Goal: Task Accomplishment & Management: Complete application form

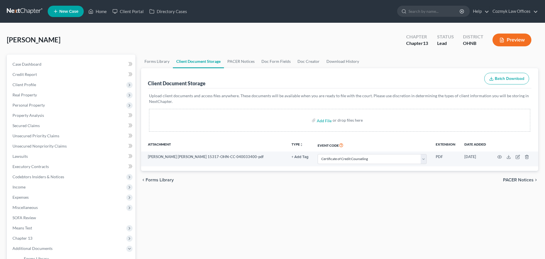
select select "5"
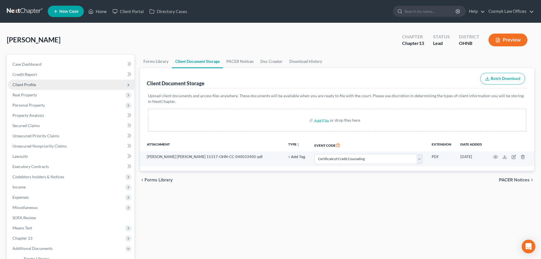
click at [56, 86] on span "Client Profile" at bounding box center [71, 85] width 126 height 10
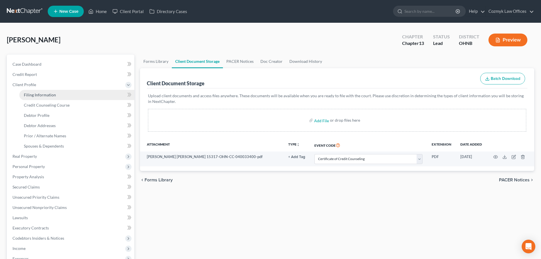
click at [56, 91] on link "Filing Information" at bounding box center [76, 95] width 115 height 10
select select "1"
select select "0"
select select "3"
select select "36"
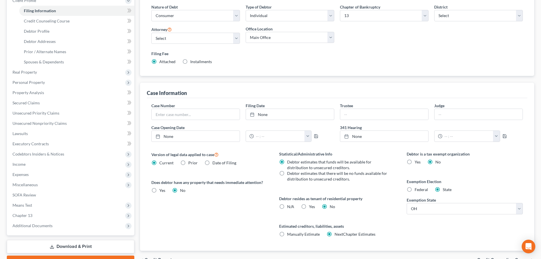
scroll to position [116, 0]
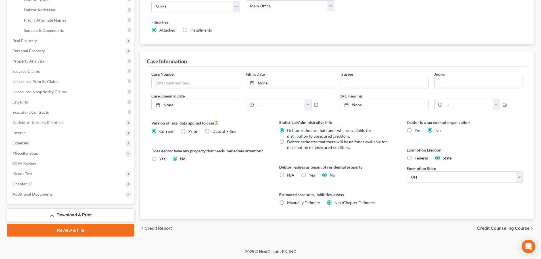
click at [500, 229] on span "Credit Counseling Course" at bounding box center [503, 228] width 53 height 5
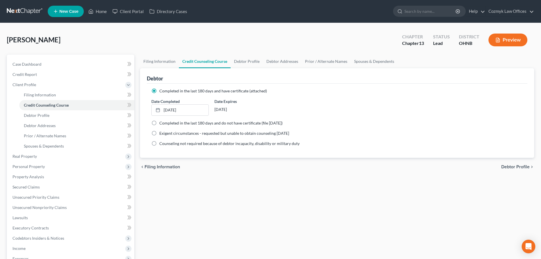
click at [507, 167] on span "Debtor Profile" at bounding box center [515, 166] width 28 height 5
select select "0"
select select "2"
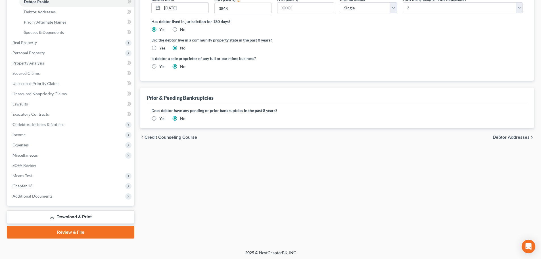
click at [517, 139] on span "Debtor Addresses" at bounding box center [511, 137] width 37 height 5
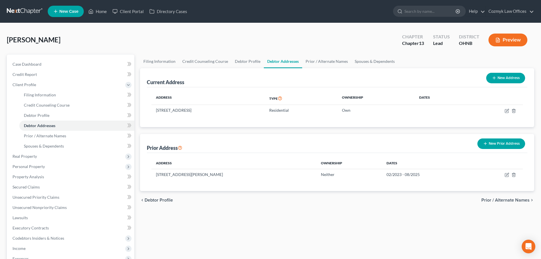
click at [510, 201] on span "Prior / Alternate Names" at bounding box center [505, 200] width 48 height 5
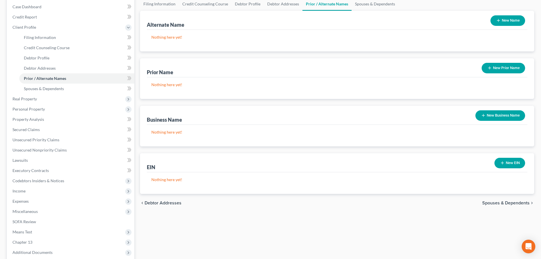
scroll to position [115, 0]
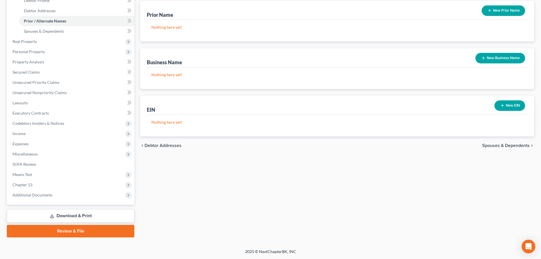
click at [154, 145] on span "Debtor Addresses" at bounding box center [163, 145] width 37 height 5
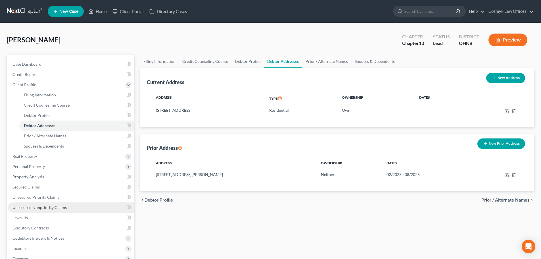
click at [66, 206] on link "Unsecured Nonpriority Claims" at bounding box center [71, 207] width 126 height 10
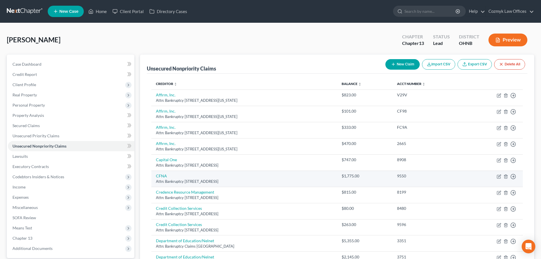
scroll to position [28, 0]
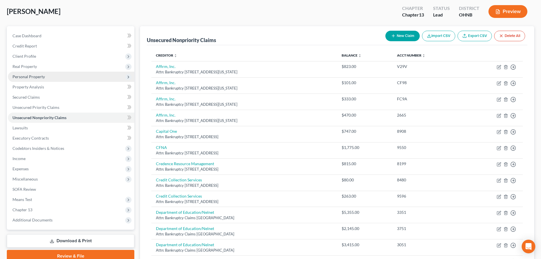
click at [31, 77] on span "Personal Property" at bounding box center [28, 76] width 32 height 5
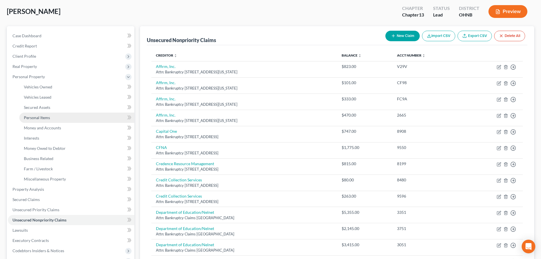
click at [34, 116] on span "Personal Items" at bounding box center [37, 117] width 26 height 5
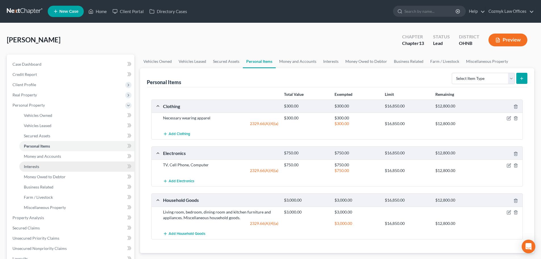
click at [36, 168] on span "Interests" at bounding box center [31, 166] width 15 height 5
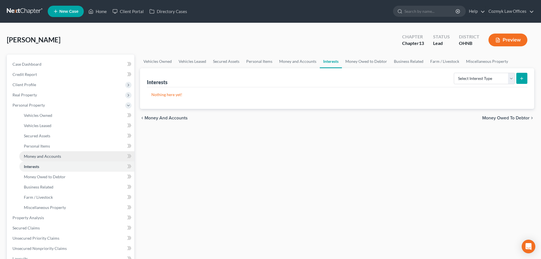
click at [36, 155] on span "Money and Accounts" at bounding box center [42, 156] width 37 height 5
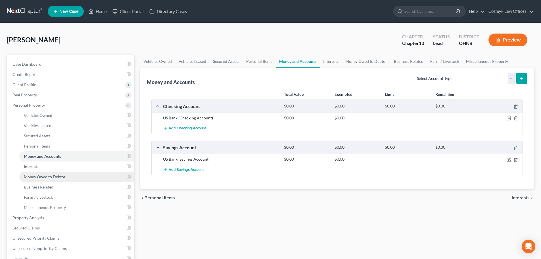
click at [38, 178] on span "Money Owed to Debtor" at bounding box center [45, 176] width 42 height 5
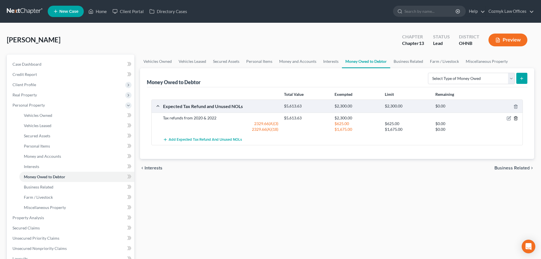
click at [517, 118] on icon "button" at bounding box center [515, 118] width 3 height 4
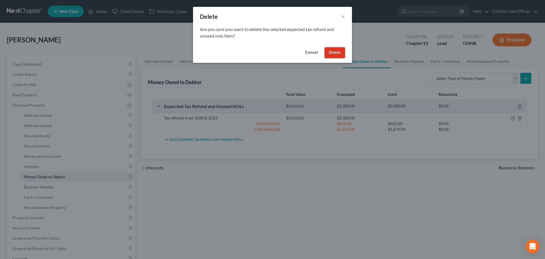
click at [337, 52] on button "Delete" at bounding box center [335, 52] width 21 height 11
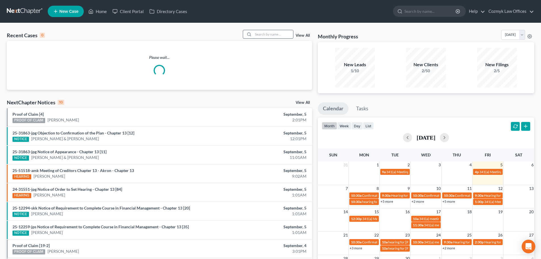
click at [262, 37] on input "search" at bounding box center [273, 34] width 40 height 8
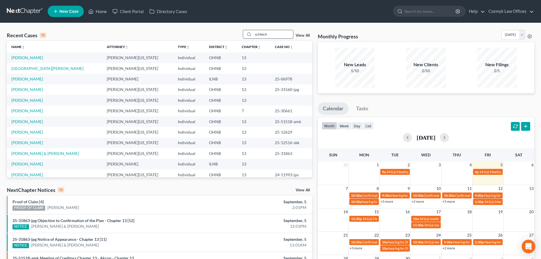
type input "schleich"
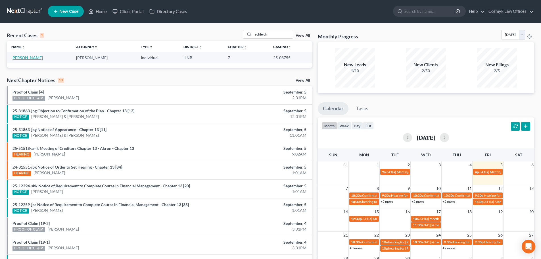
click at [22, 55] on link "Schleich, Peter" at bounding box center [27, 57] width 32 height 5
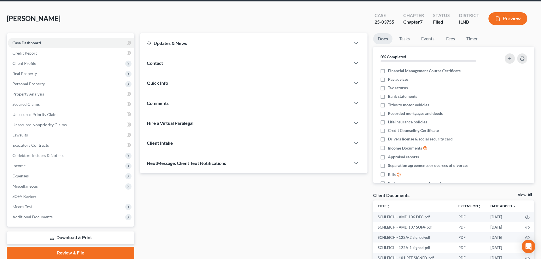
scroll to position [57, 0]
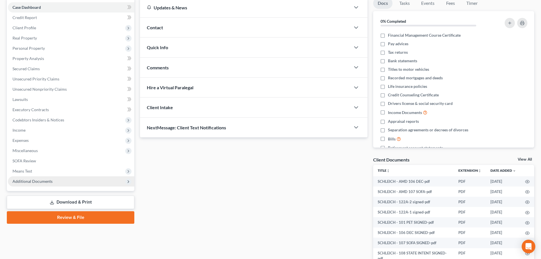
click at [52, 179] on span "Additional Documents" at bounding box center [71, 181] width 126 height 10
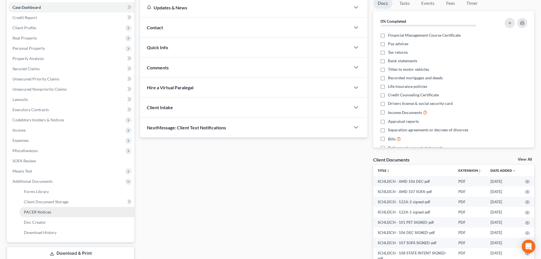
click at [49, 211] on span "PACER Notices" at bounding box center [37, 211] width 27 height 5
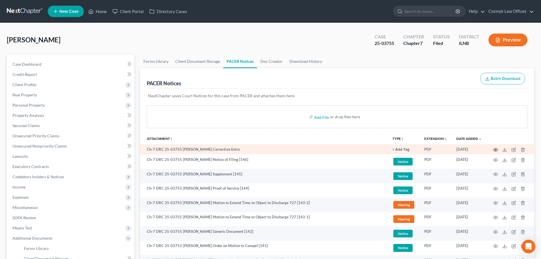
click at [496, 151] on icon "button" at bounding box center [496, 149] width 4 height 3
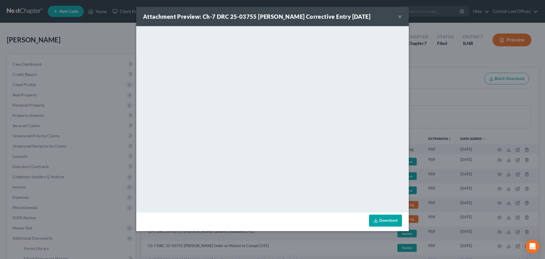
click at [399, 16] on button "×" at bounding box center [400, 16] width 4 height 7
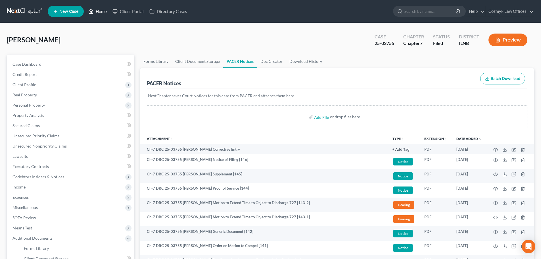
click at [95, 11] on link "Home" at bounding box center [97, 11] width 24 height 10
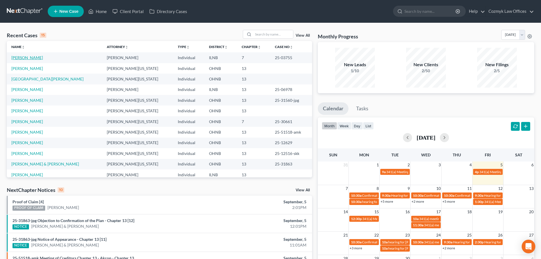
click at [21, 57] on link "Schleich, Peter" at bounding box center [27, 57] width 32 height 5
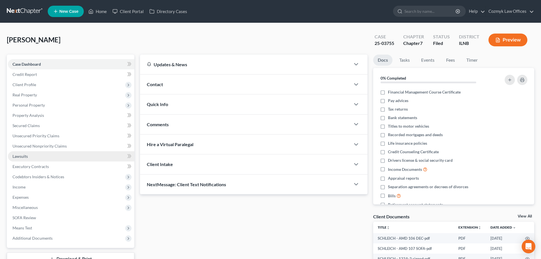
click at [22, 155] on span "Lawsuits" at bounding box center [19, 156] width 15 height 5
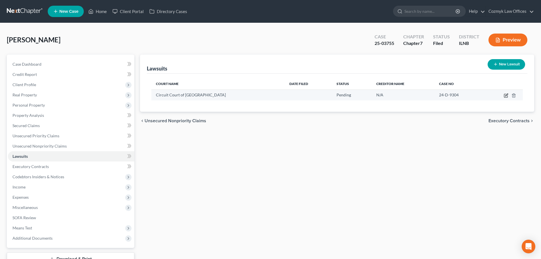
click at [505, 96] on icon "button" at bounding box center [506, 95] width 5 height 5
select select "14"
select select "0"
select select "4"
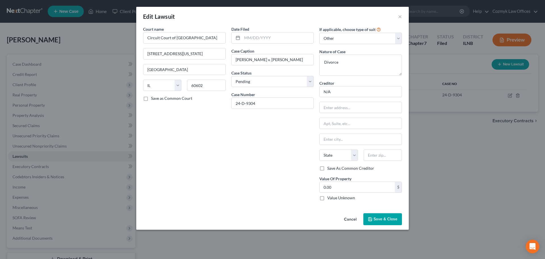
click at [350, 219] on button "Cancel" at bounding box center [351, 219] width 22 height 11
